Goal: Task Accomplishment & Management: Use online tool/utility

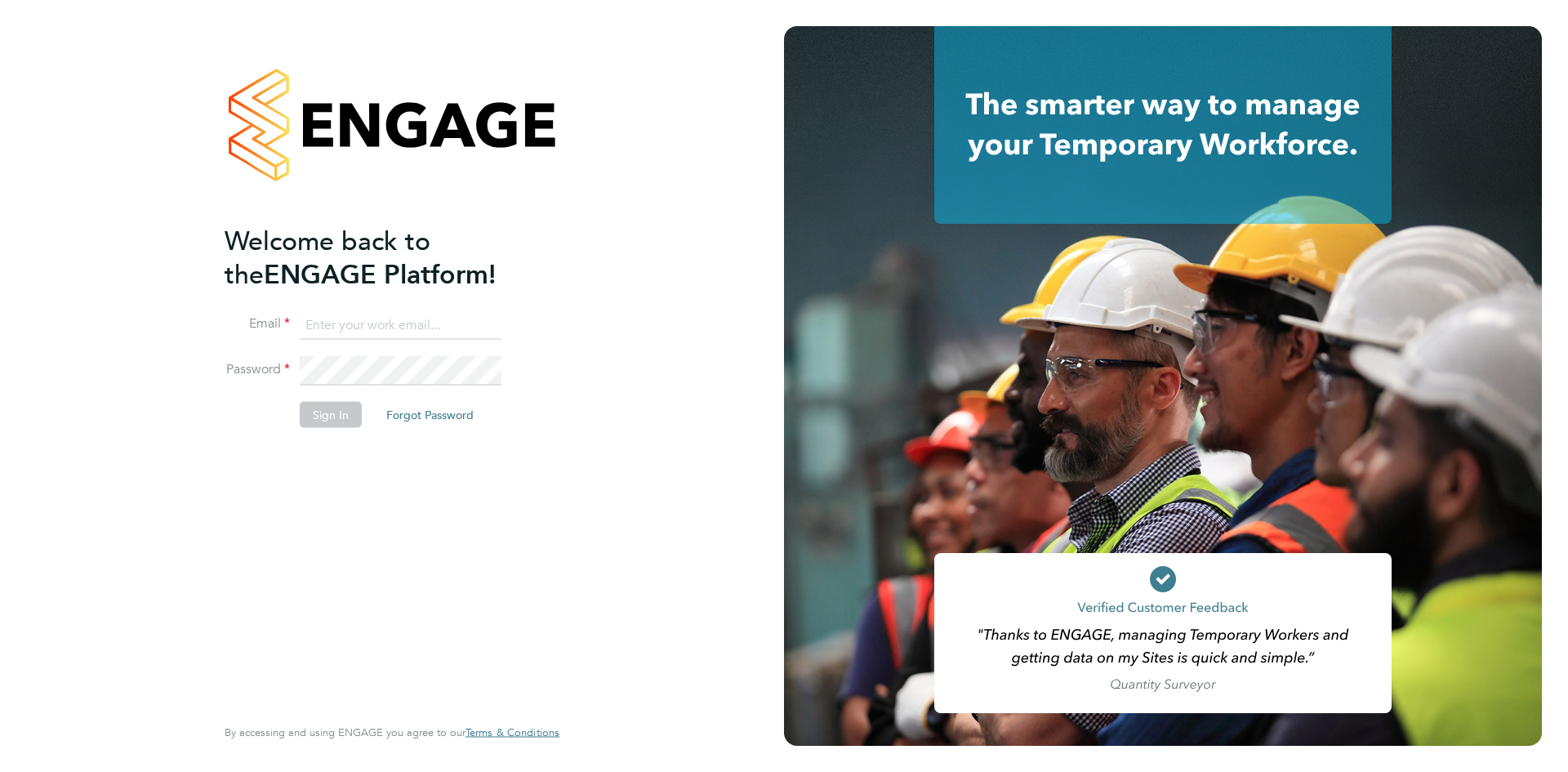
type input "arek.roziewicz@mclarenresourcing.co.uk"
click at [324, 418] on button "Sign In" at bounding box center [330, 415] width 62 height 26
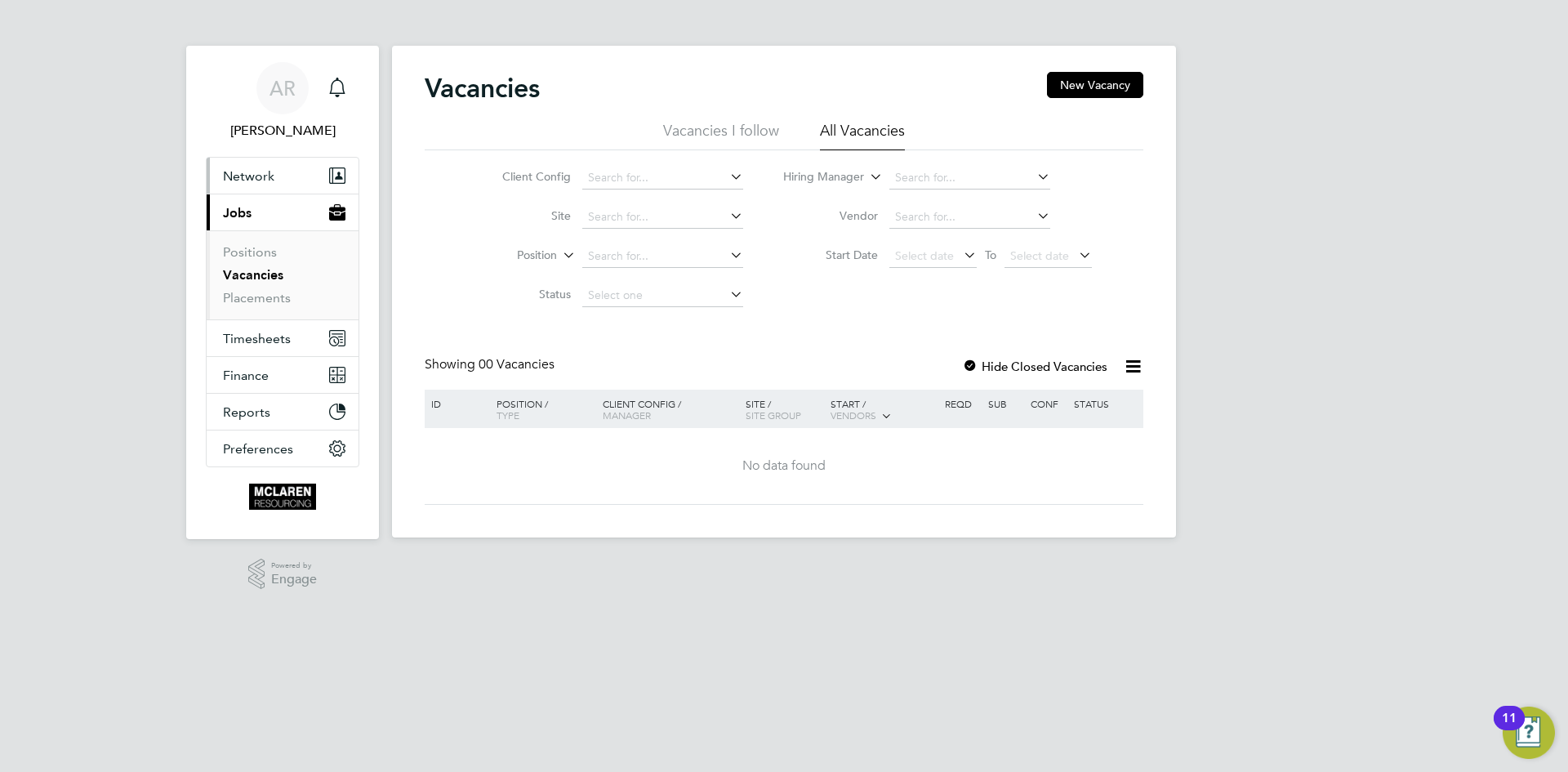
click at [245, 180] on span "Network" at bounding box center [249, 177] width 52 height 16
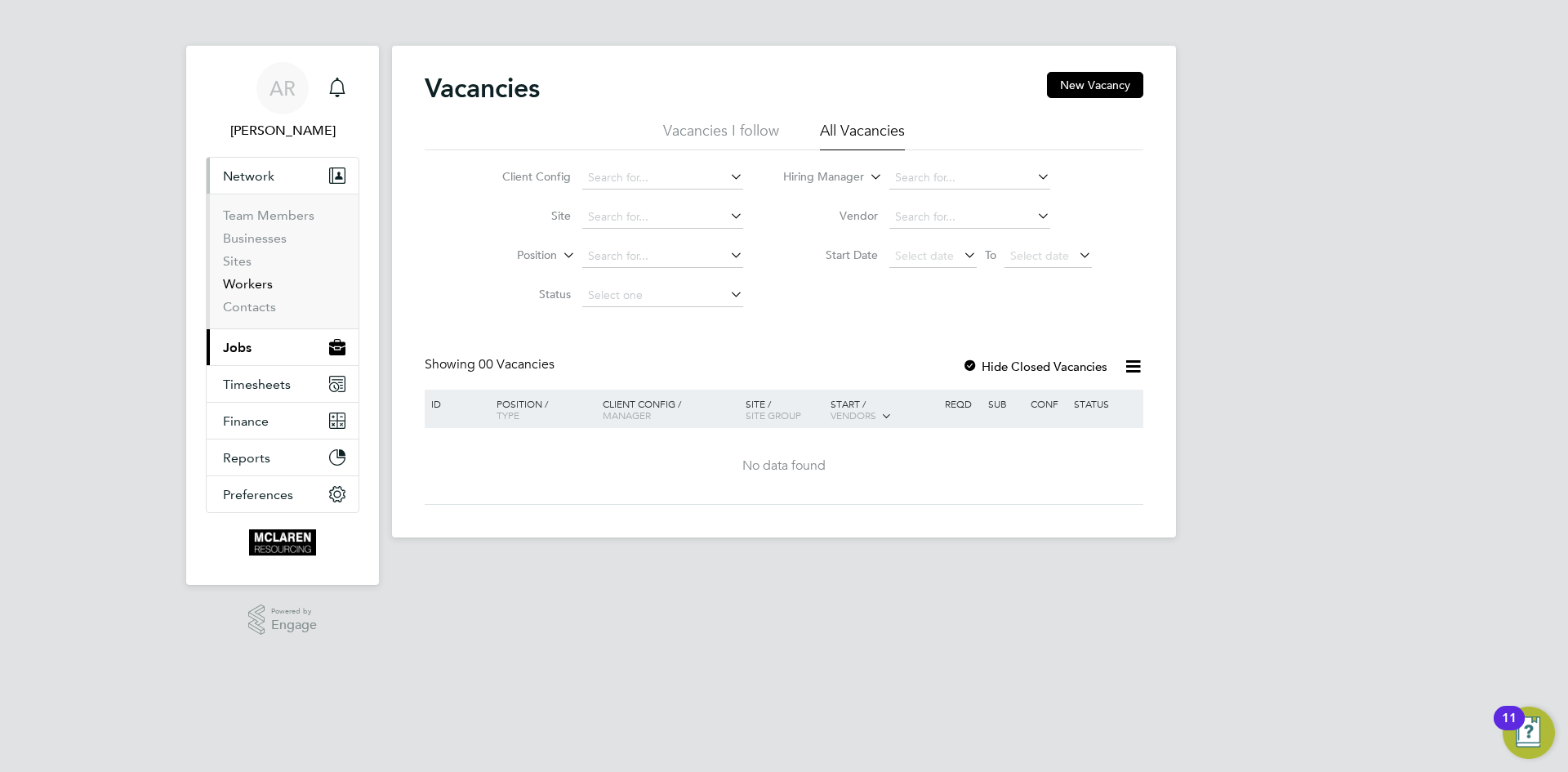
click at [252, 276] on link "Workers" at bounding box center [248, 284] width 50 height 16
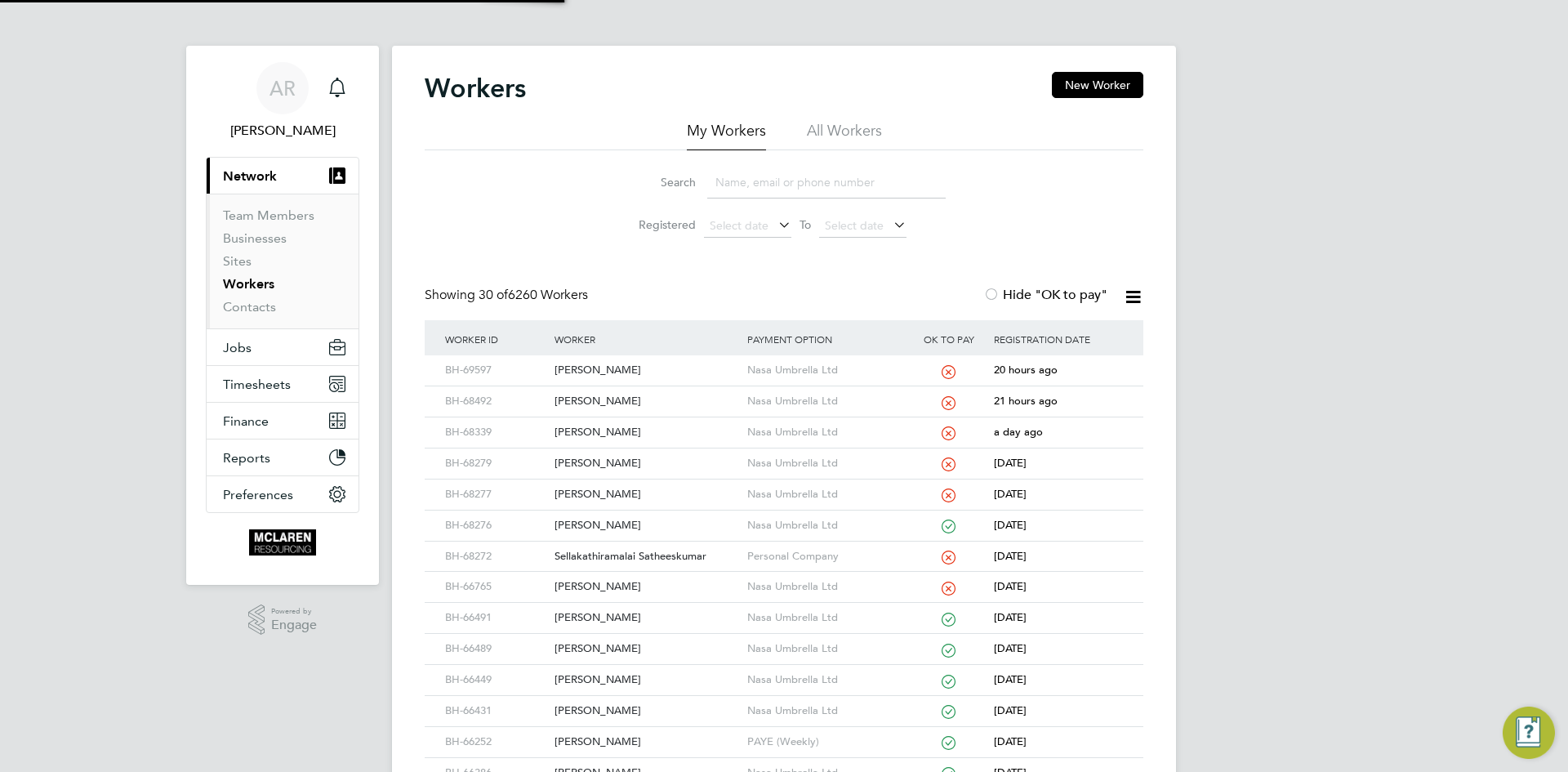
click at [783, 179] on input at bounding box center [826, 183] width 238 height 32
type input "roya"
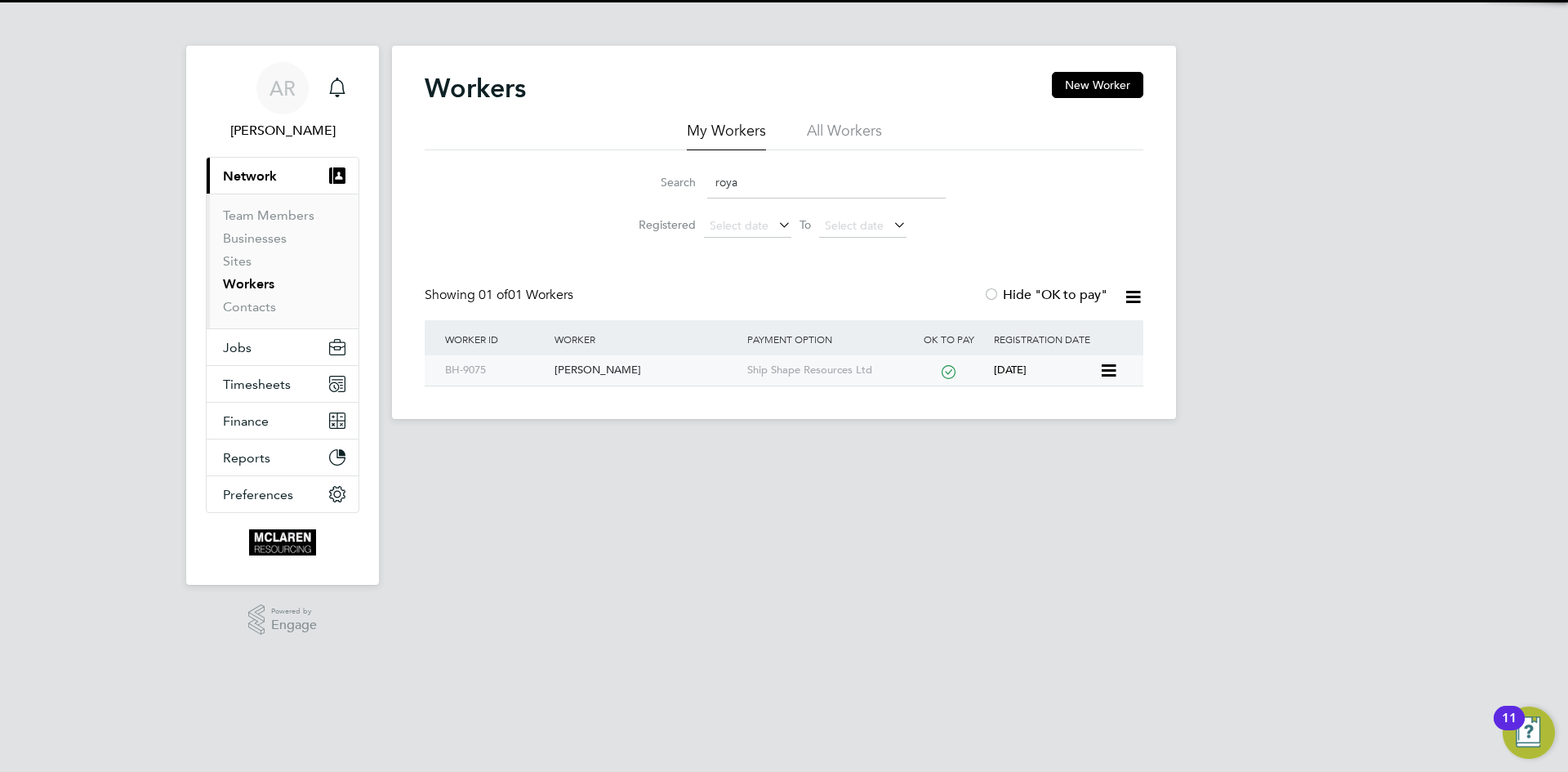
click at [618, 380] on div "[PERSON_NAME]" at bounding box center [647, 370] width 192 height 30
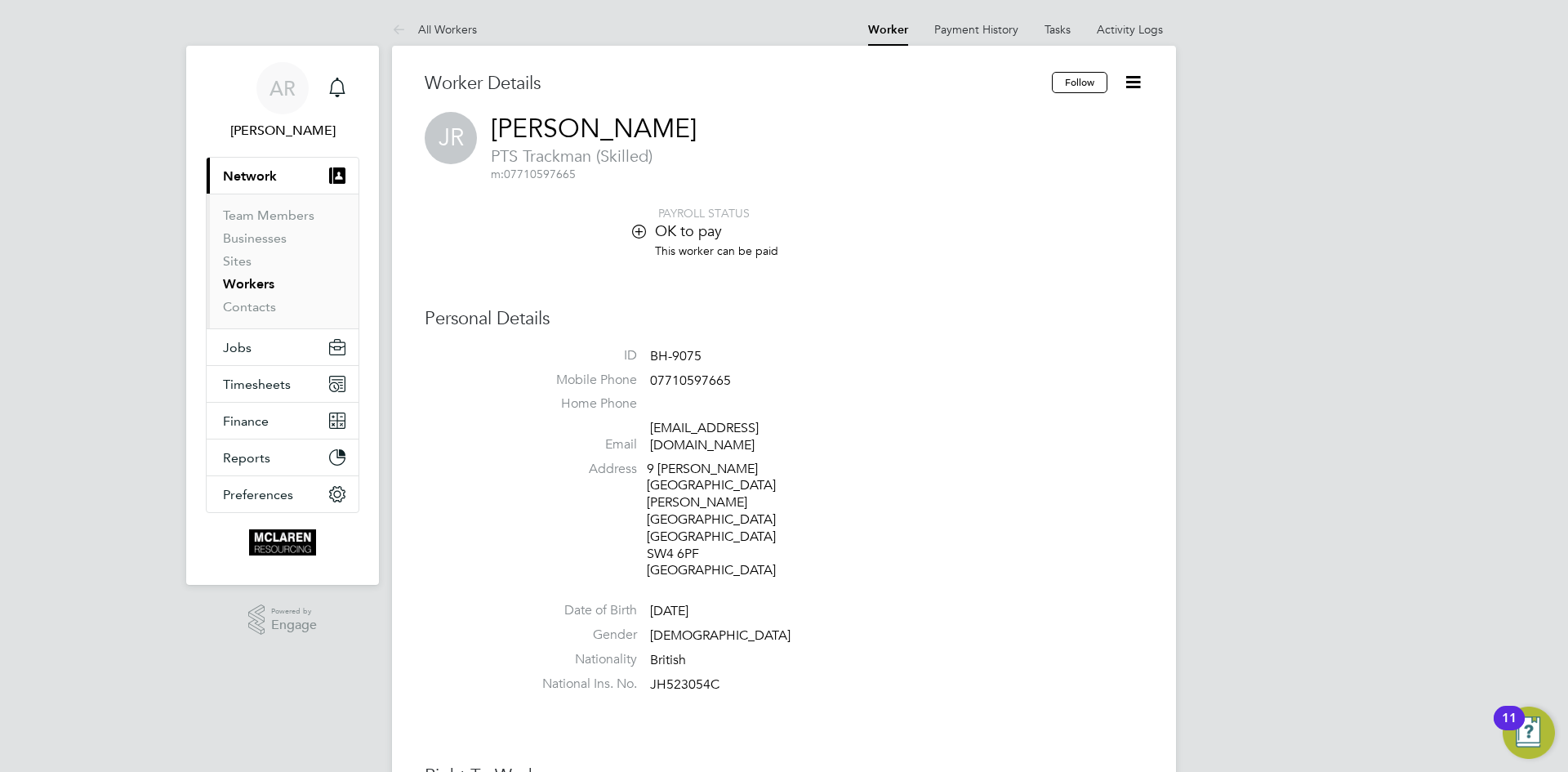
drag, startPoint x: 770, startPoint y: 130, endPoint x: 584, endPoint y: 107, distance: 187.4
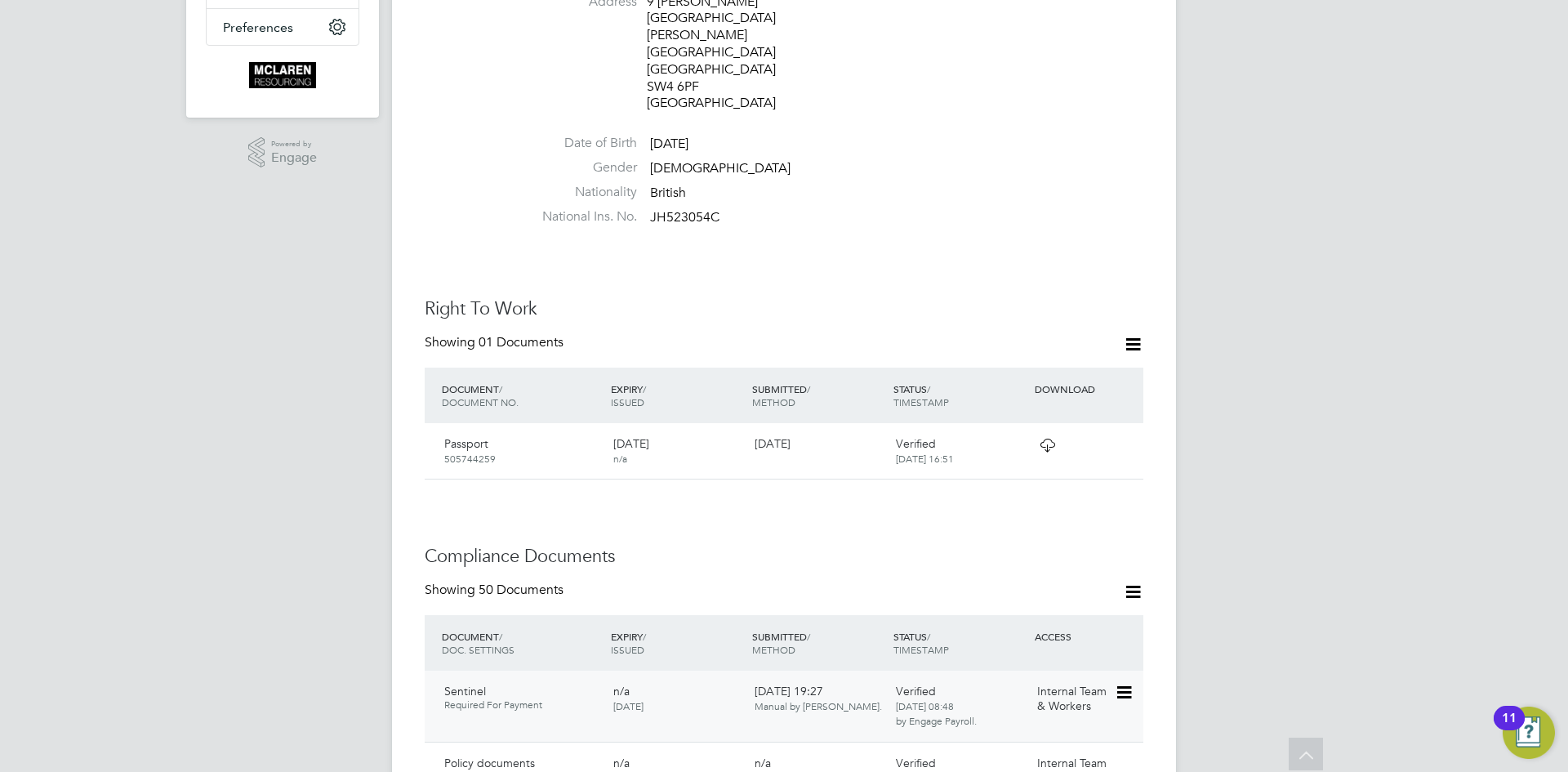
scroll to position [490, 0]
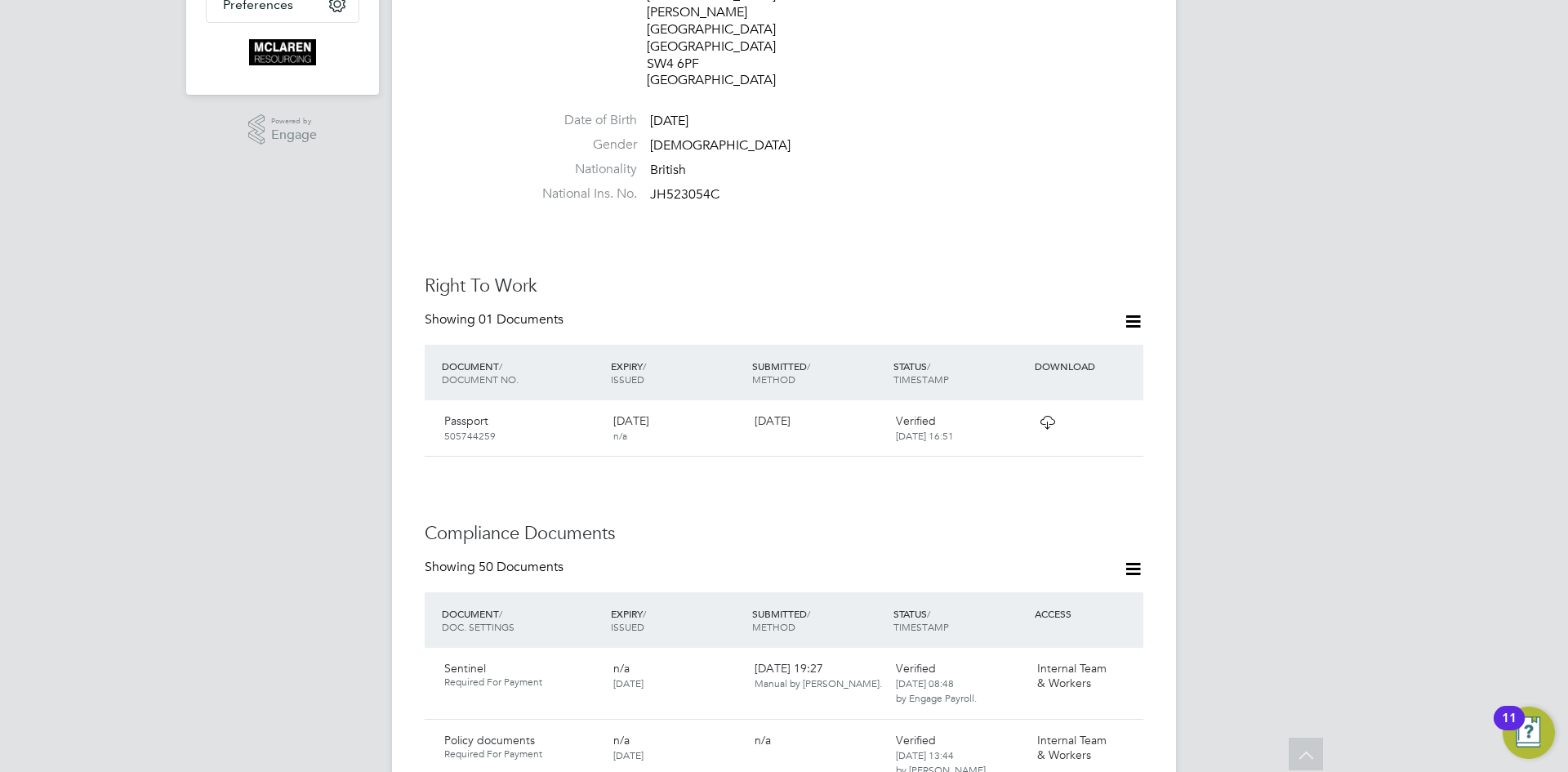
click at [1028, 407] on div "Verified [DATE] 16:51" at bounding box center [960, 428] width 141 height 43
click at [1048, 416] on icon at bounding box center [1047, 422] width 21 height 13
